Goal: Information Seeking & Learning: Check status

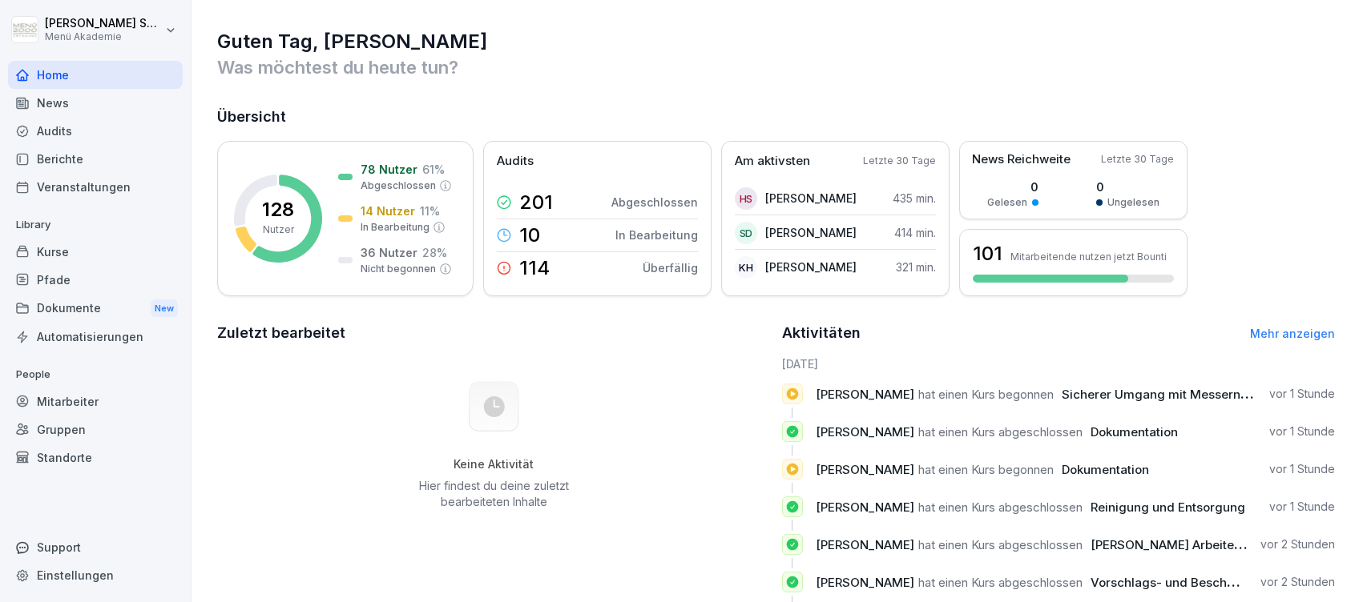
click at [1260, 327] on link "Mehr anzeigen" at bounding box center [1292, 334] width 85 height 14
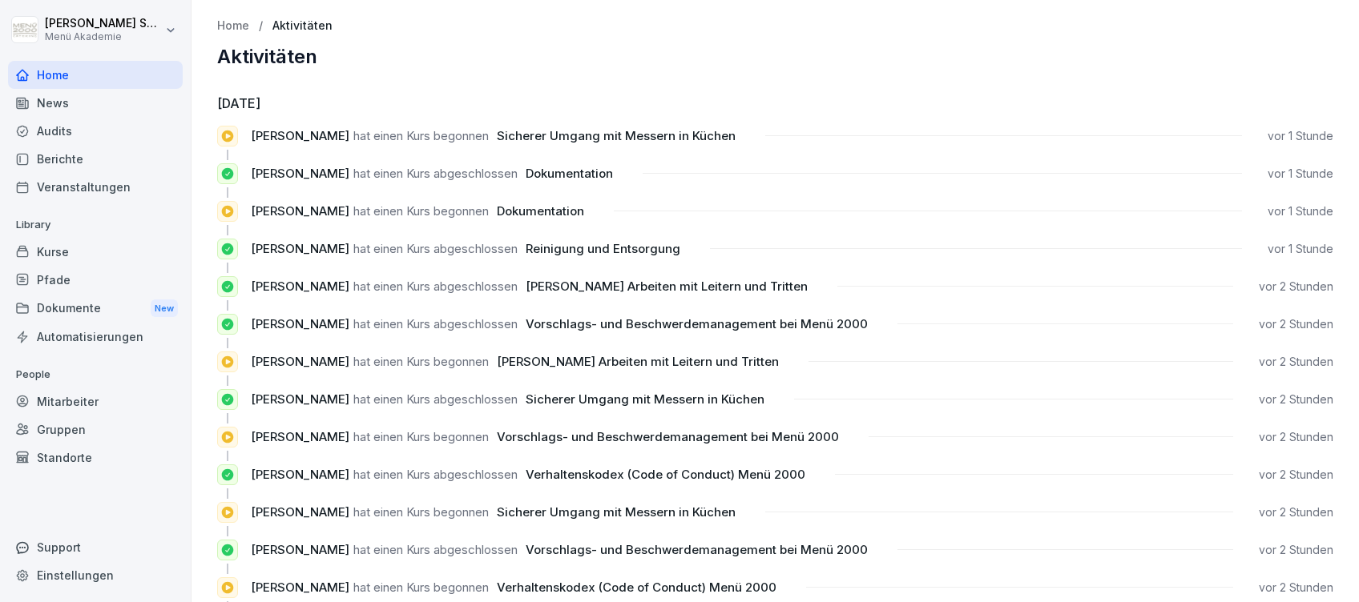
click at [55, 75] on div "Home" at bounding box center [95, 75] width 175 height 28
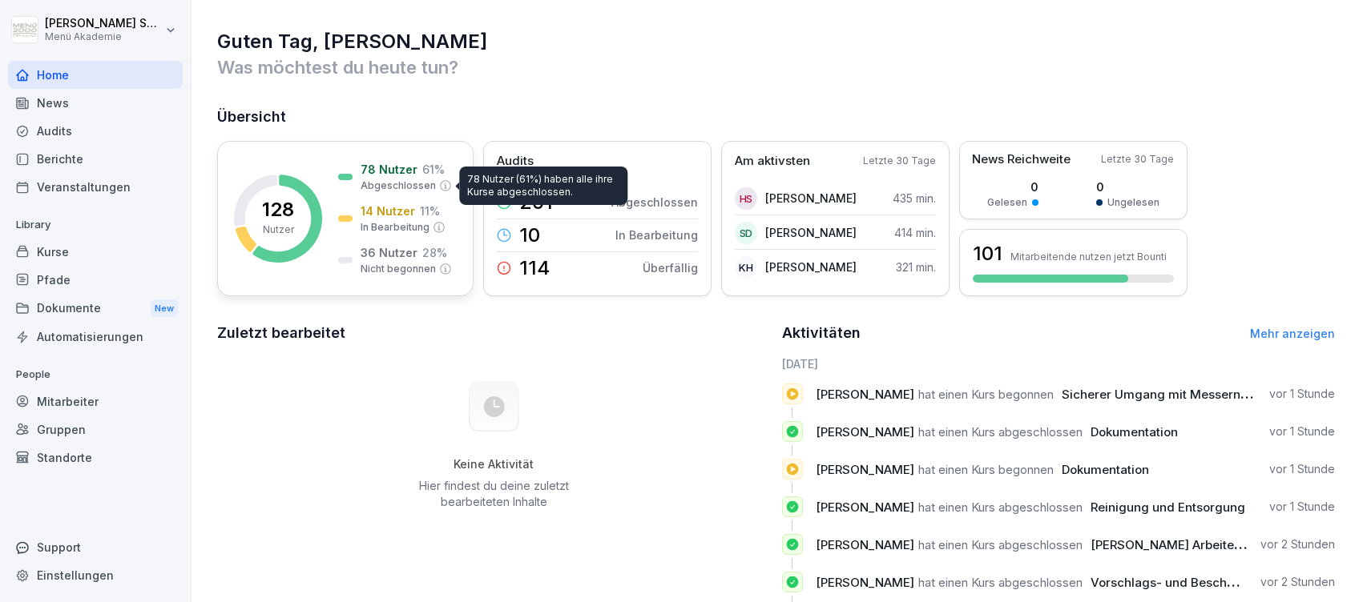
click at [404, 175] on p "78 Nutzer" at bounding box center [388, 169] width 57 height 17
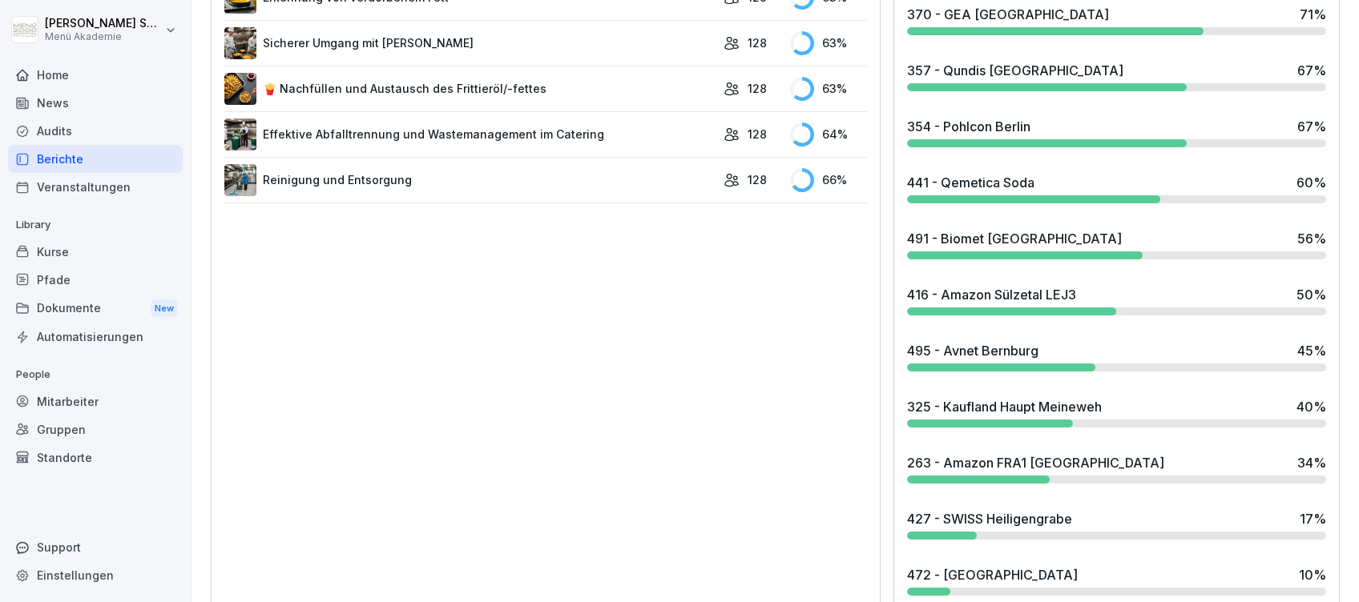
scroll to position [1174, 0]
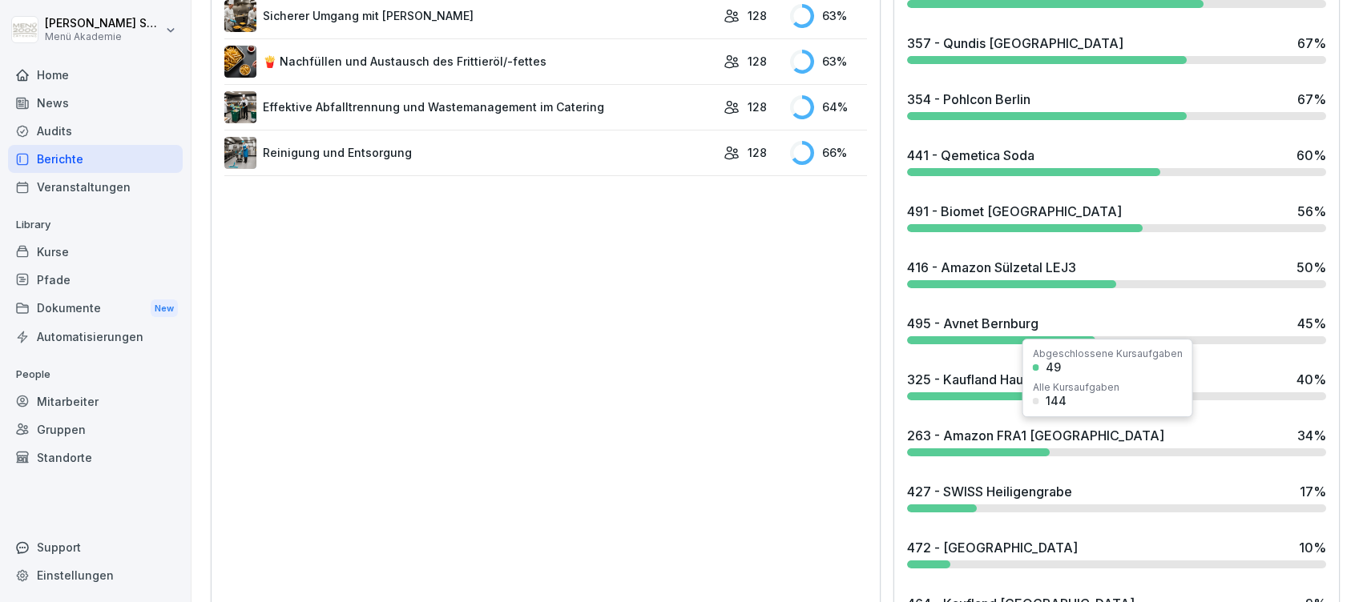
click at [996, 431] on div "263 - Amazon FRA1 [GEOGRAPHIC_DATA]" at bounding box center [1035, 435] width 257 height 19
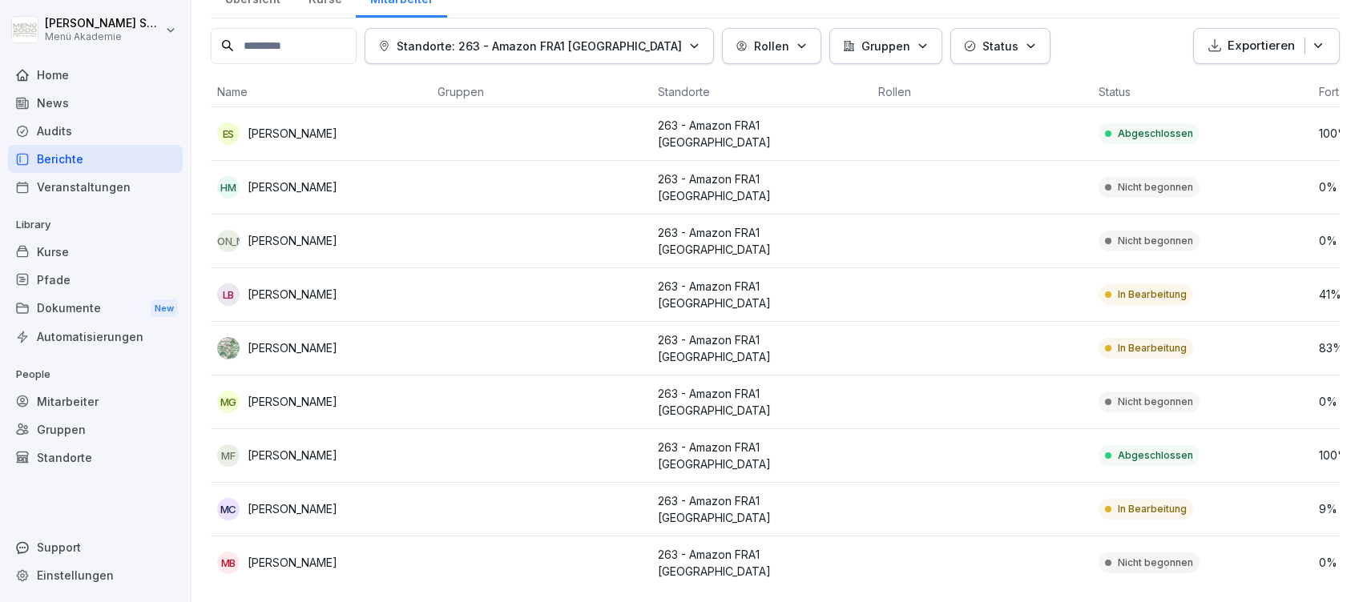
click at [54, 59] on div at bounding box center [95, 56] width 175 height 10
click at [63, 78] on div "Home" at bounding box center [95, 75] width 175 height 28
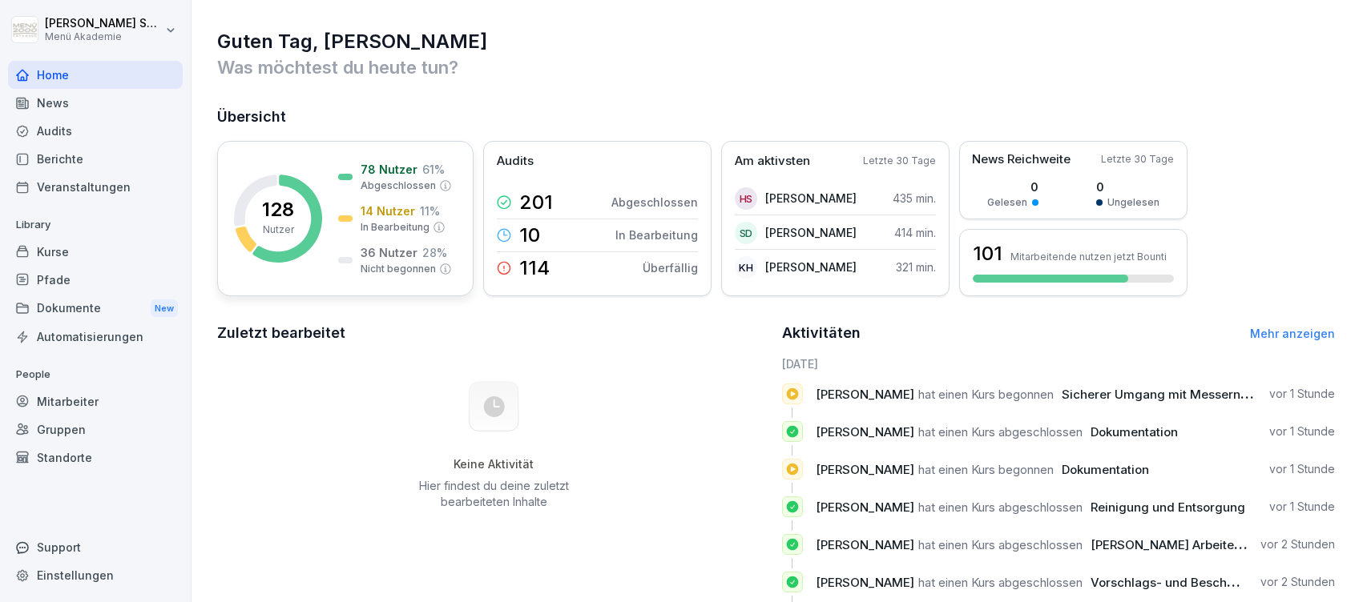
click at [344, 205] on div "14 Nutzer 11 % In Bearbeitung" at bounding box center [391, 219] width 107 height 32
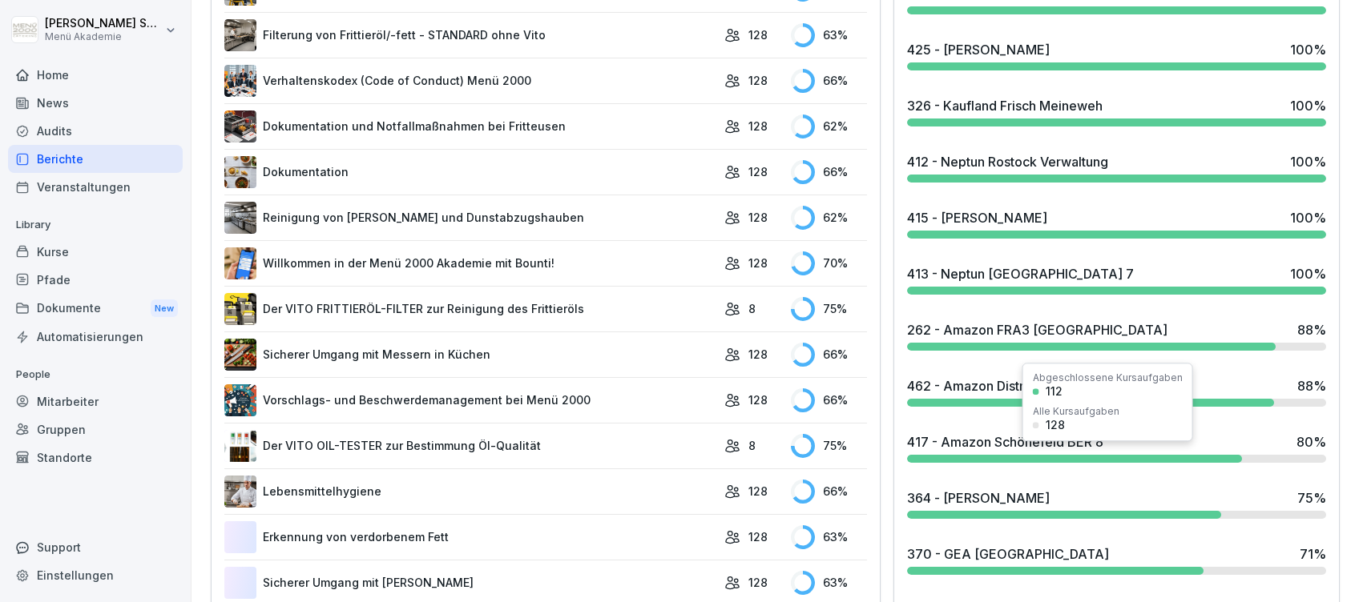
scroll to position [641, 0]
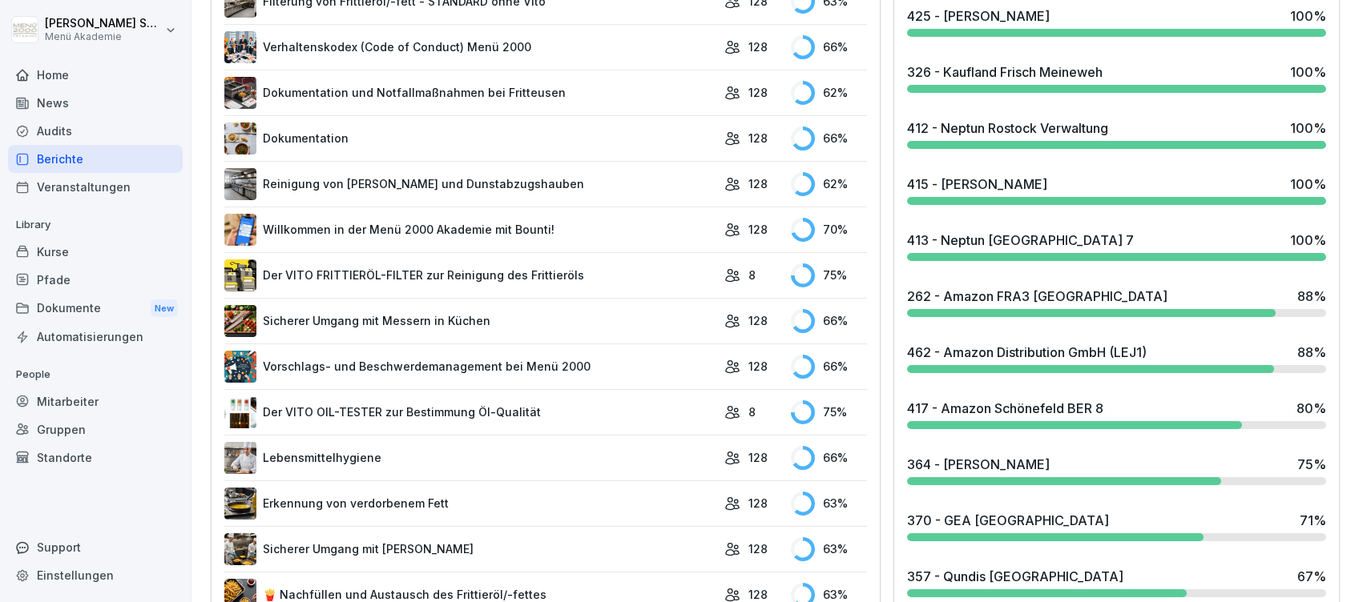
click at [975, 239] on div "413 - Neptun [GEOGRAPHIC_DATA] 7" at bounding box center [1020, 240] width 227 height 19
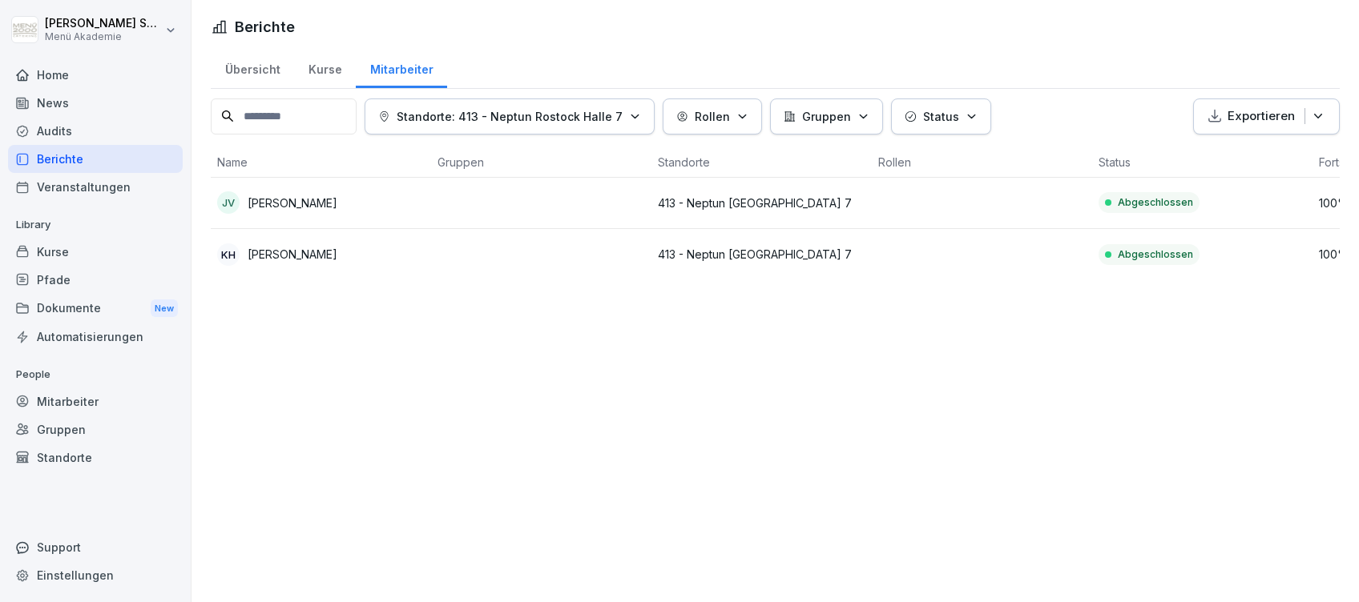
click at [46, 68] on div "Home" at bounding box center [95, 75] width 175 height 28
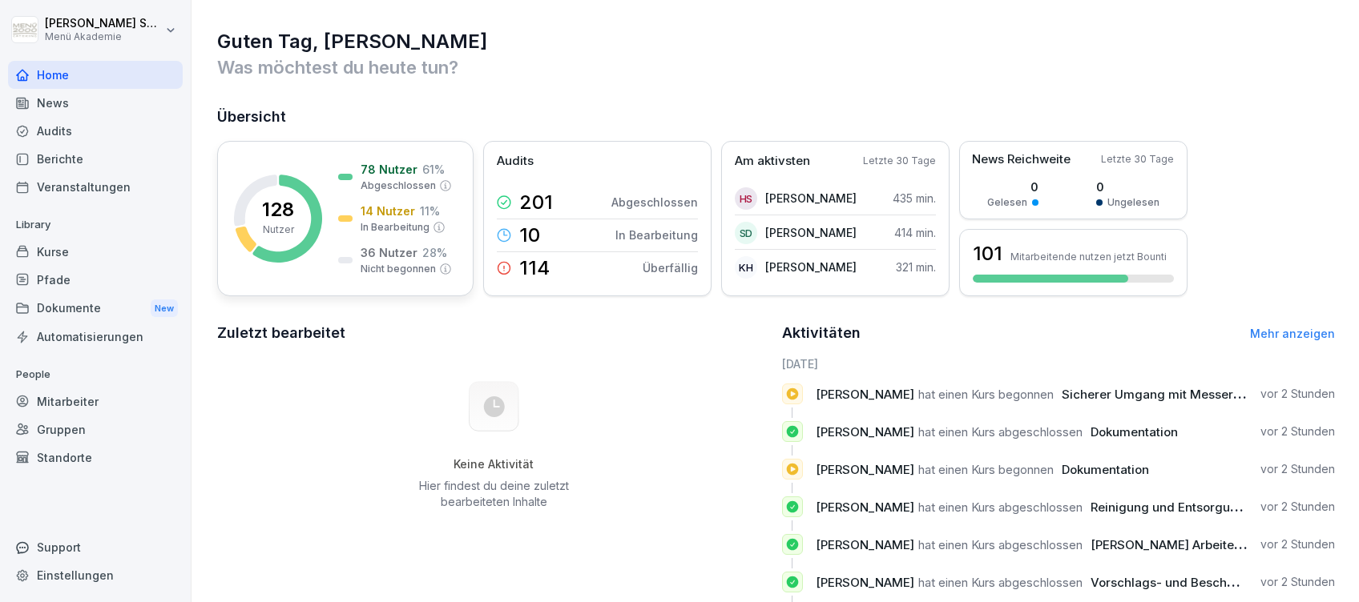
click at [411, 239] on div "78 Nutzer 61 % Abgeschlossen 14 Nutzer 11 % In Bearbeitung 36 Nutzer 28 % Nicht…" at bounding box center [395, 218] width 114 height 115
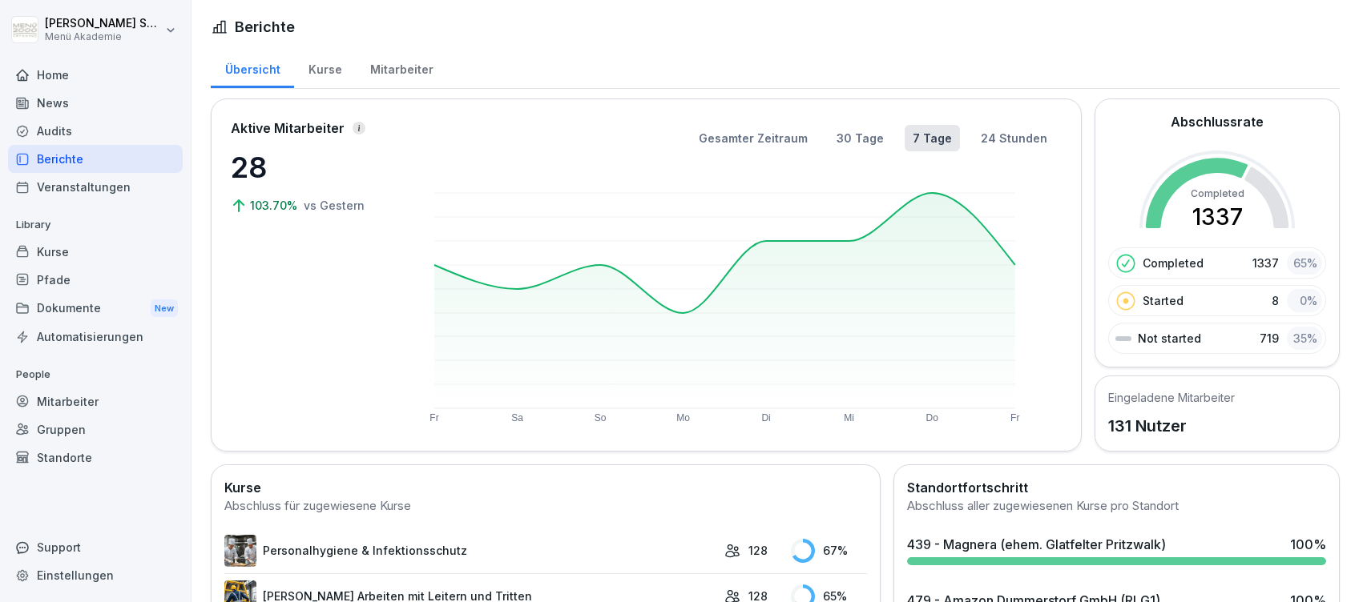
click at [46, 73] on div "Home" at bounding box center [95, 75] width 175 height 28
